Goal: Complete application form: Complete application form

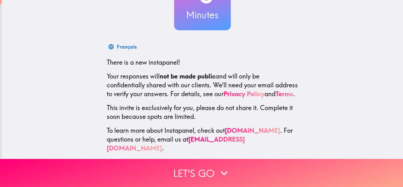
scroll to position [75, 0]
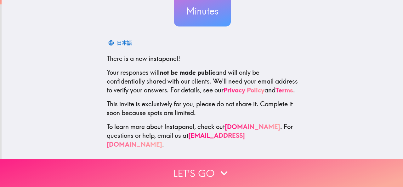
click at [206, 166] on button "Let's go" at bounding box center [201, 173] width 403 height 28
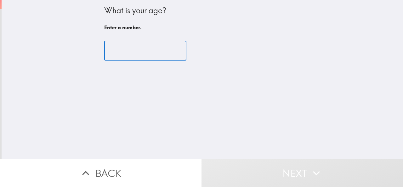
click at [132, 50] on input "number" at bounding box center [145, 51] width 82 height 20
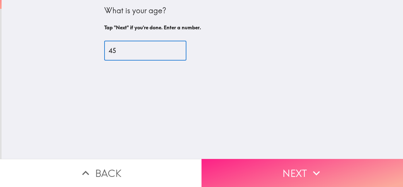
type input "45"
click at [254, 163] on button "Next" at bounding box center [301, 173] width 201 height 28
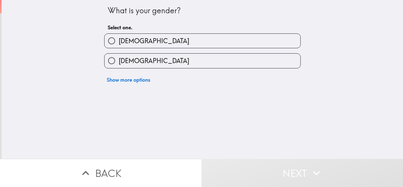
click at [147, 37] on label "[DEMOGRAPHIC_DATA]" at bounding box center [202, 41] width 196 height 14
click at [119, 37] on input "[DEMOGRAPHIC_DATA]" at bounding box center [111, 41] width 14 height 14
radio input "true"
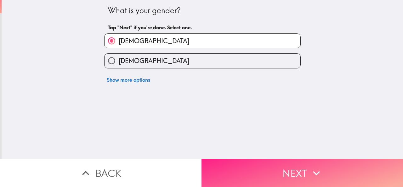
click at [260, 168] on button "Next" at bounding box center [301, 173] width 201 height 28
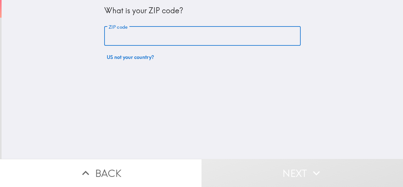
click at [144, 34] on input "ZIP code" at bounding box center [202, 36] width 196 height 20
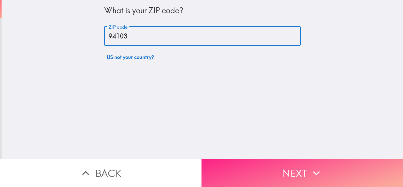
type input "94103"
click at [264, 167] on button "Next" at bounding box center [301, 173] width 201 height 28
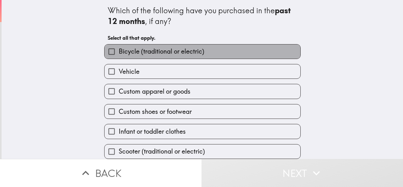
click at [174, 49] on span "Bicycle (traditional or electric)" at bounding box center [162, 51] width 86 height 9
click at [119, 49] on input "Bicycle (traditional or electric)" at bounding box center [111, 51] width 14 height 14
checkbox input "true"
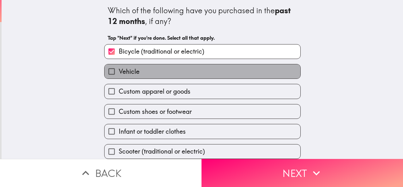
click at [143, 73] on label "Vehicle" at bounding box center [202, 71] width 196 height 14
click at [119, 73] on input "Vehicle" at bounding box center [111, 71] width 14 height 14
checkbox input "true"
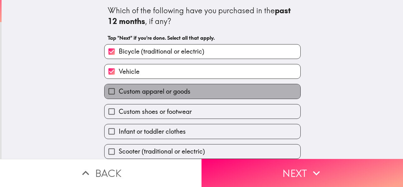
click at [158, 94] on span "Custom apparel or goods" at bounding box center [155, 91] width 72 height 9
click at [119, 94] on input "Custom apparel or goods" at bounding box center [111, 91] width 14 height 14
checkbox input "true"
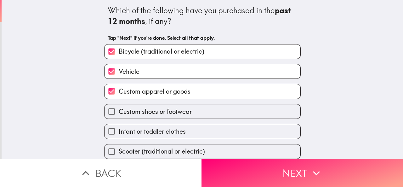
click at [151, 107] on span "Custom shoes or footwear" at bounding box center [155, 111] width 73 height 9
click at [119, 107] on input "Custom shoes or footwear" at bounding box center [111, 111] width 14 height 14
checkbox input "true"
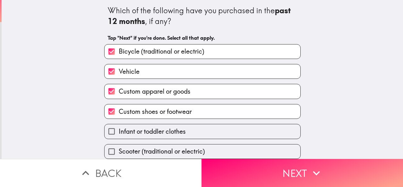
click at [145, 128] on span "Infant or toddler clothes" at bounding box center [152, 131] width 67 height 9
click at [119, 128] on input "Infant or toddler clothes" at bounding box center [111, 131] width 14 height 14
checkbox input "true"
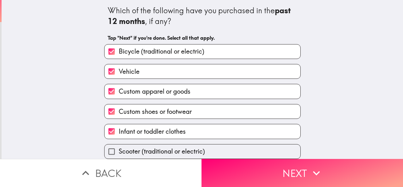
scroll to position [31, 0]
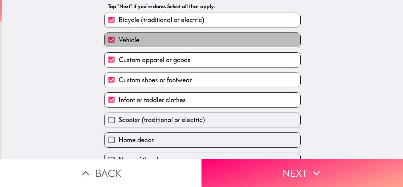
click at [133, 38] on span "Vehicle" at bounding box center [129, 40] width 21 height 9
click at [119, 38] on input "Vehicle" at bounding box center [111, 40] width 14 height 14
checkbox input "false"
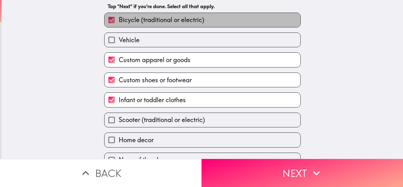
click at [140, 14] on label "Bicycle (traditional or electric)" at bounding box center [202, 20] width 196 height 14
click at [119, 14] on input "Bicycle (traditional or electric)" at bounding box center [111, 20] width 14 height 14
checkbox input "false"
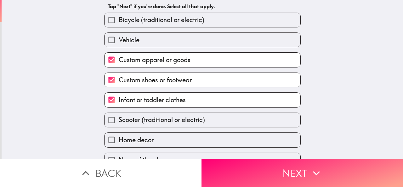
click at [140, 138] on span "Home decor" at bounding box center [136, 139] width 35 height 9
click at [119, 138] on input "Home decor" at bounding box center [111, 139] width 14 height 14
checkbox input "true"
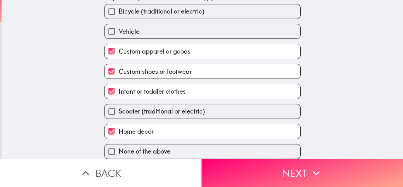
scroll to position [0, 0]
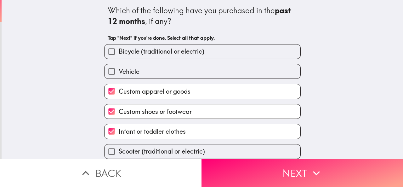
click at [147, 49] on span "Bicycle (traditional or electric)" at bounding box center [162, 51] width 86 height 9
click at [119, 49] on input "Bicycle (traditional or electric)" at bounding box center [111, 51] width 14 height 14
checkbox input "true"
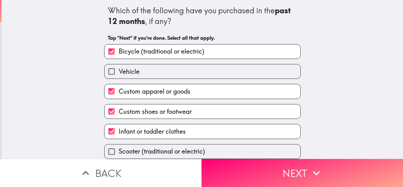
click at [143, 70] on label "Vehicle" at bounding box center [202, 71] width 196 height 14
click at [119, 70] on input "Vehicle" at bounding box center [111, 71] width 14 height 14
checkbox input "true"
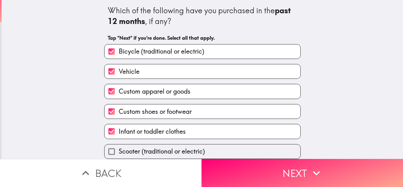
scroll to position [46, 0]
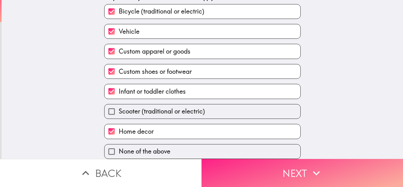
click at [242, 165] on button "Next" at bounding box center [301, 173] width 201 height 28
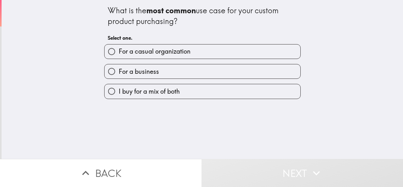
click at [149, 92] on span "I buy for a mix of both" at bounding box center [149, 91] width 61 height 9
click at [119, 92] on input "I buy for a mix of both" at bounding box center [111, 91] width 14 height 14
radio input "true"
